Goal: Register for event/course

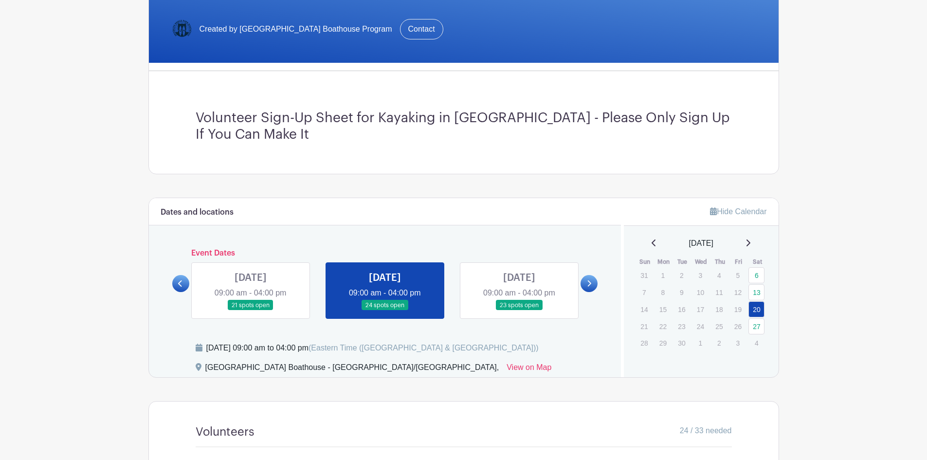
scroll to position [341, 0]
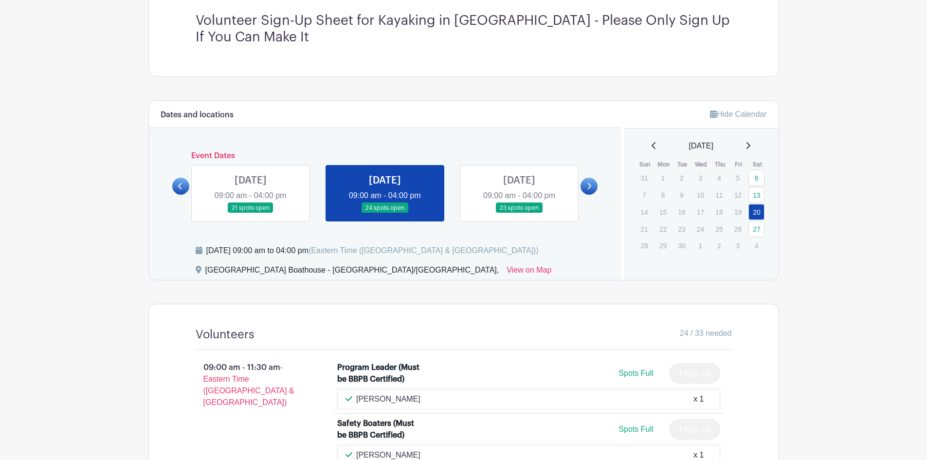
click at [652, 144] on icon at bounding box center [654, 145] width 4 height 7
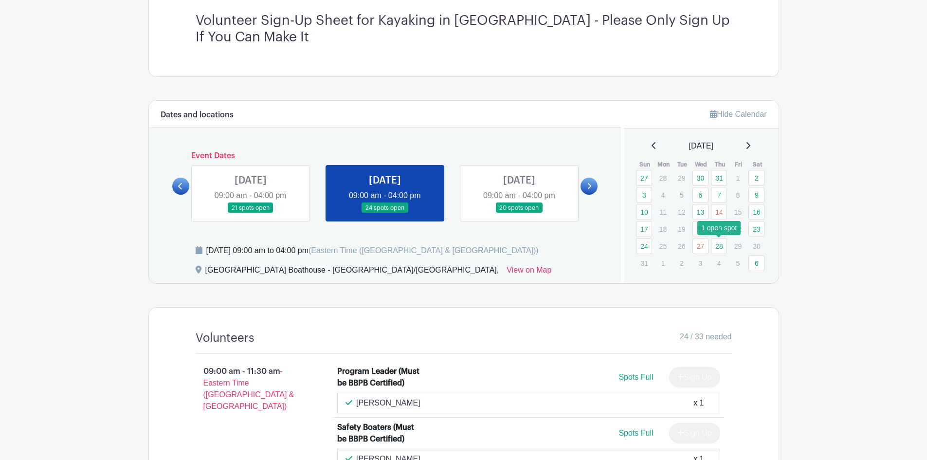
click at [720, 246] on link "28" at bounding box center [719, 246] width 16 height 16
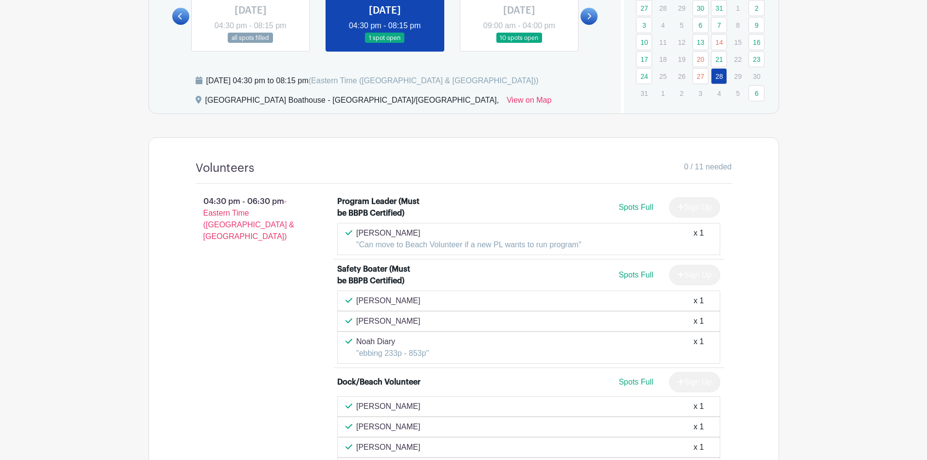
scroll to position [438, 0]
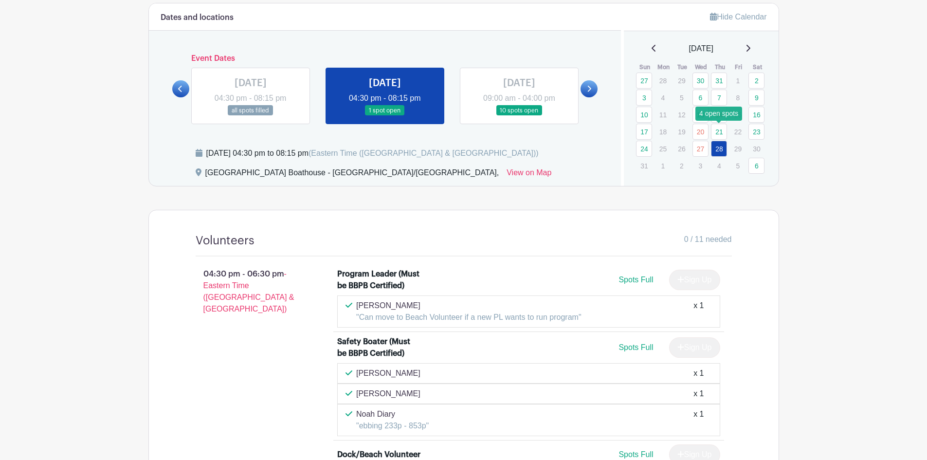
drag, startPoint x: 721, startPoint y: 131, endPoint x: 723, endPoint y: 157, distance: 26.3
click at [721, 130] on link "21" at bounding box center [719, 132] width 16 height 16
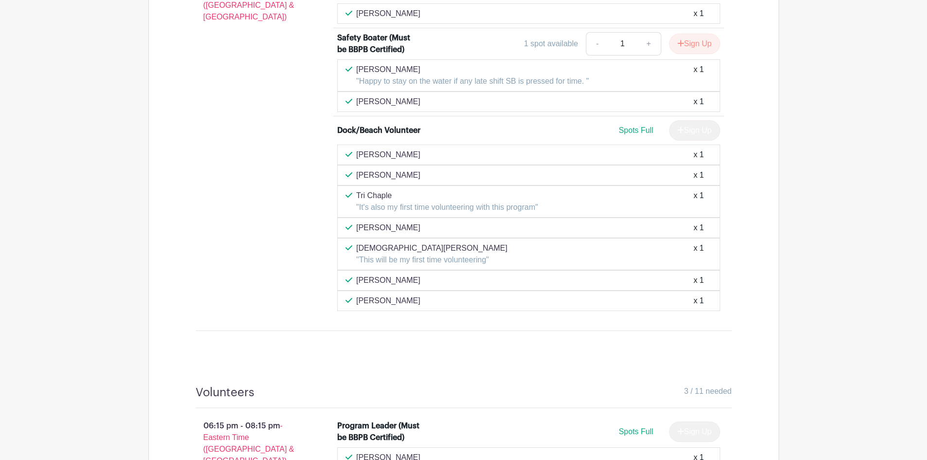
scroll to position [487, 0]
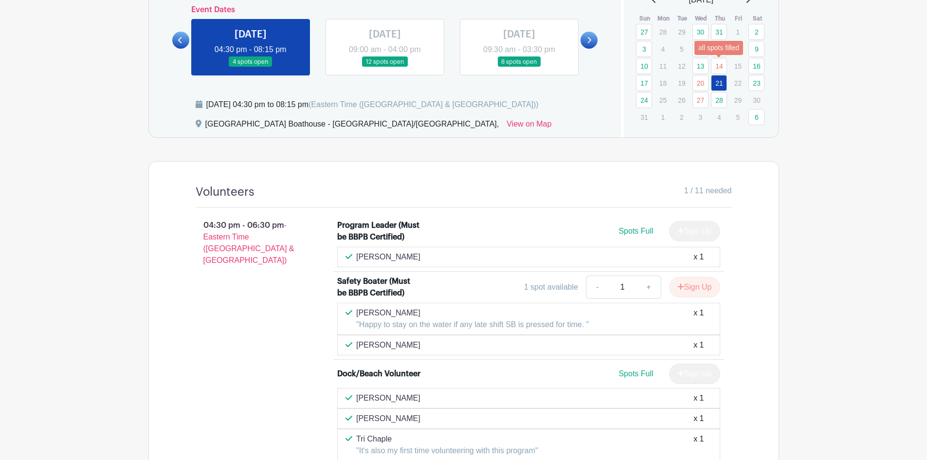
click at [719, 64] on link "14" at bounding box center [719, 66] width 16 height 16
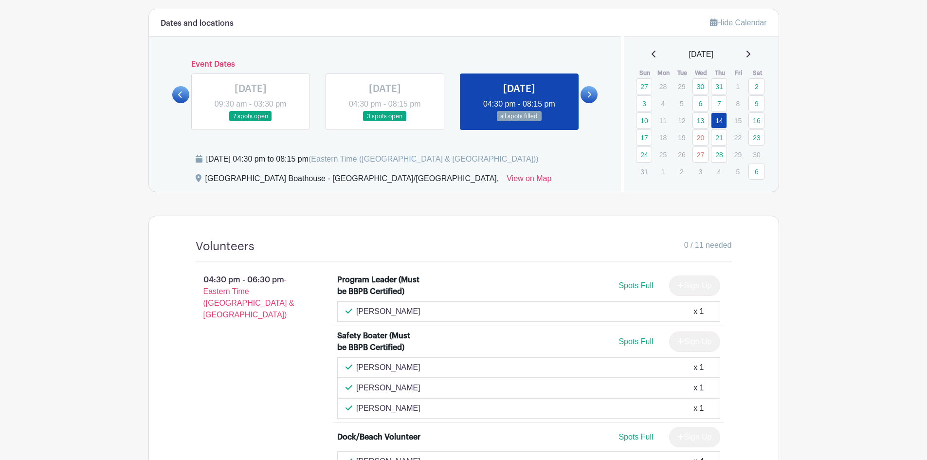
scroll to position [389, 0]
